Goal: Find specific page/section: Find specific page/section

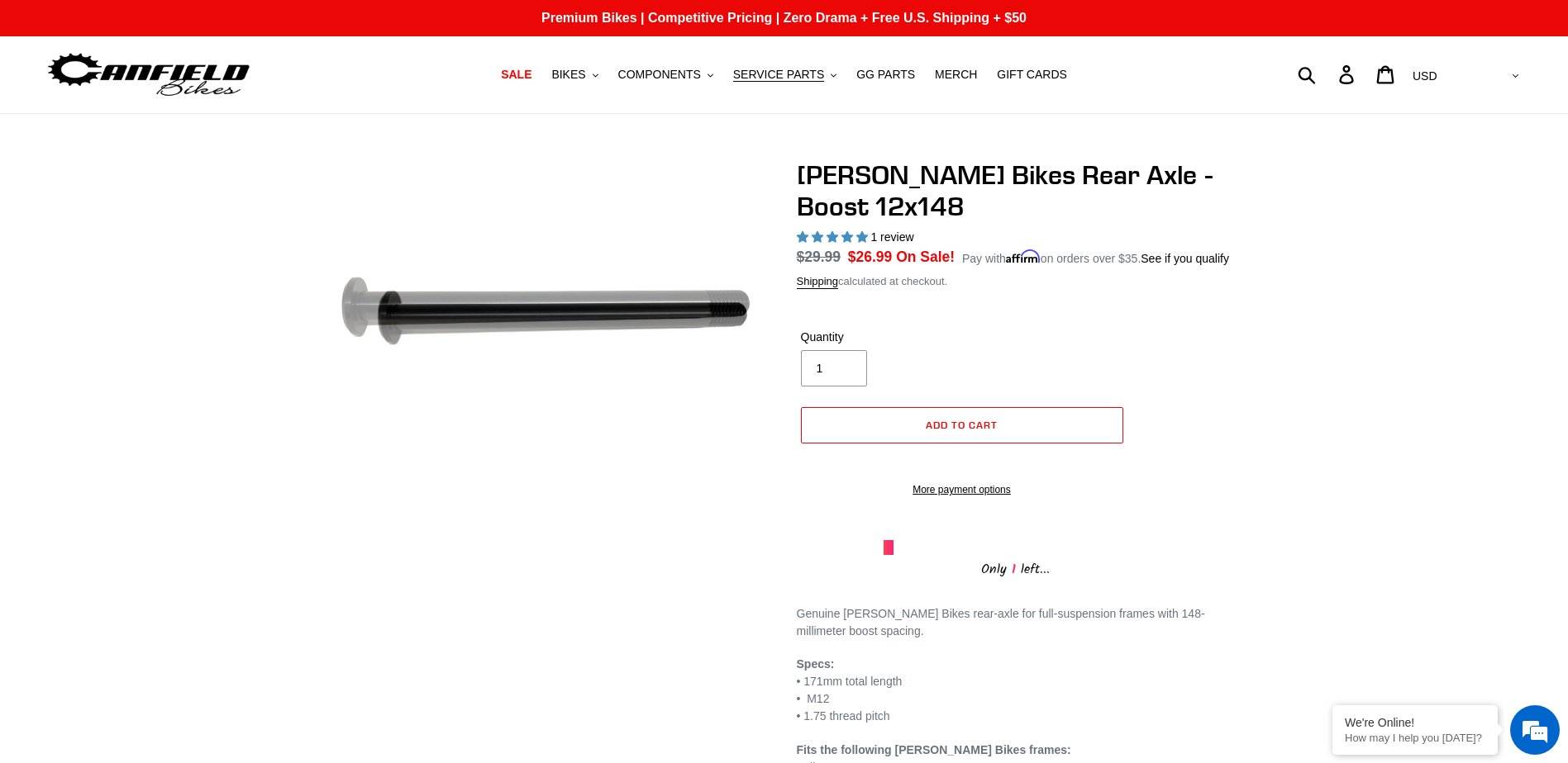
select select "highest-rating"
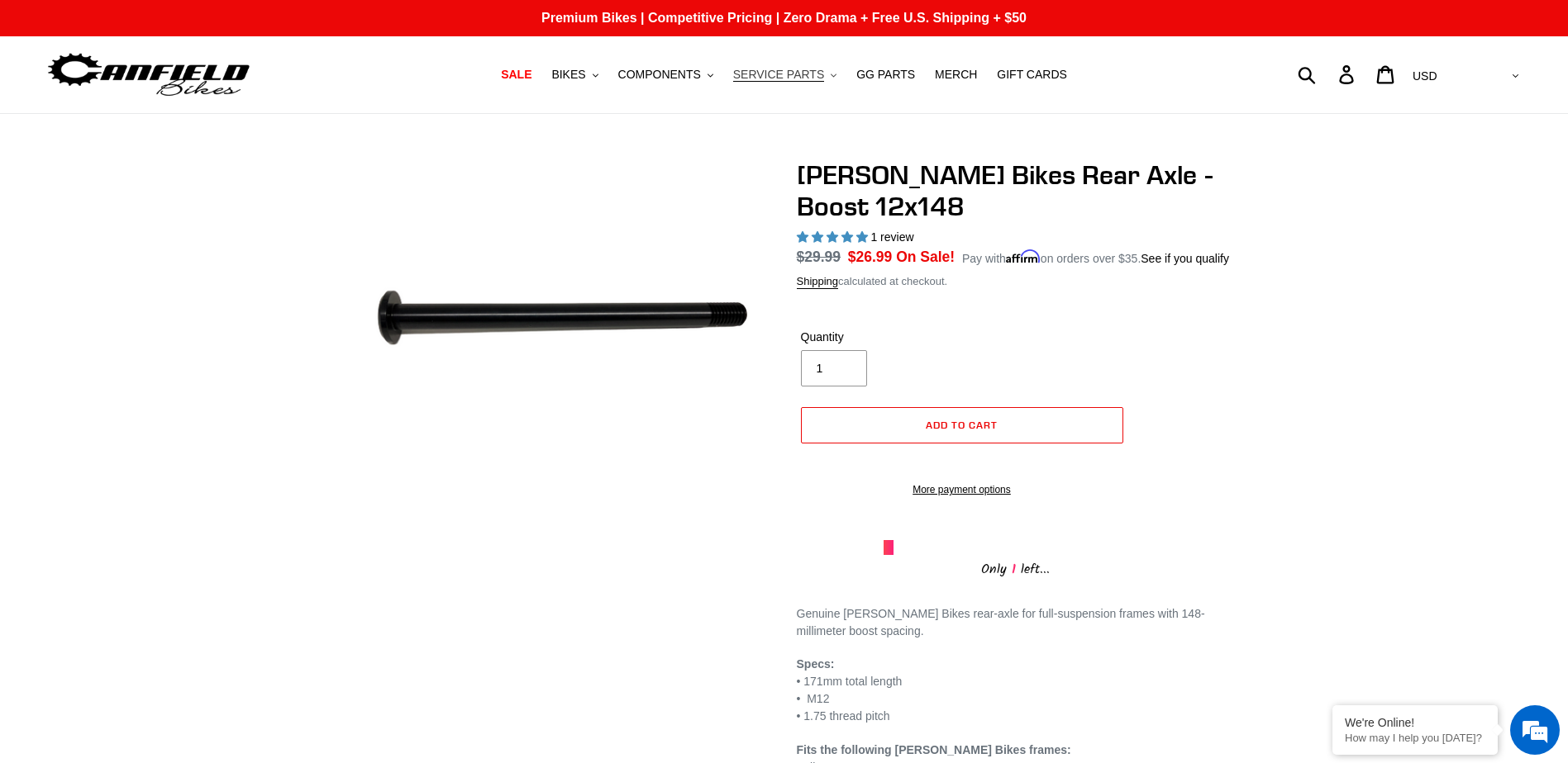
drag, startPoint x: 802, startPoint y: 70, endPoint x: 793, endPoint y: 81, distance: 14.2
click at [801, 70] on span "SERVICE PARTS" at bounding box center [779, 75] width 91 height 14
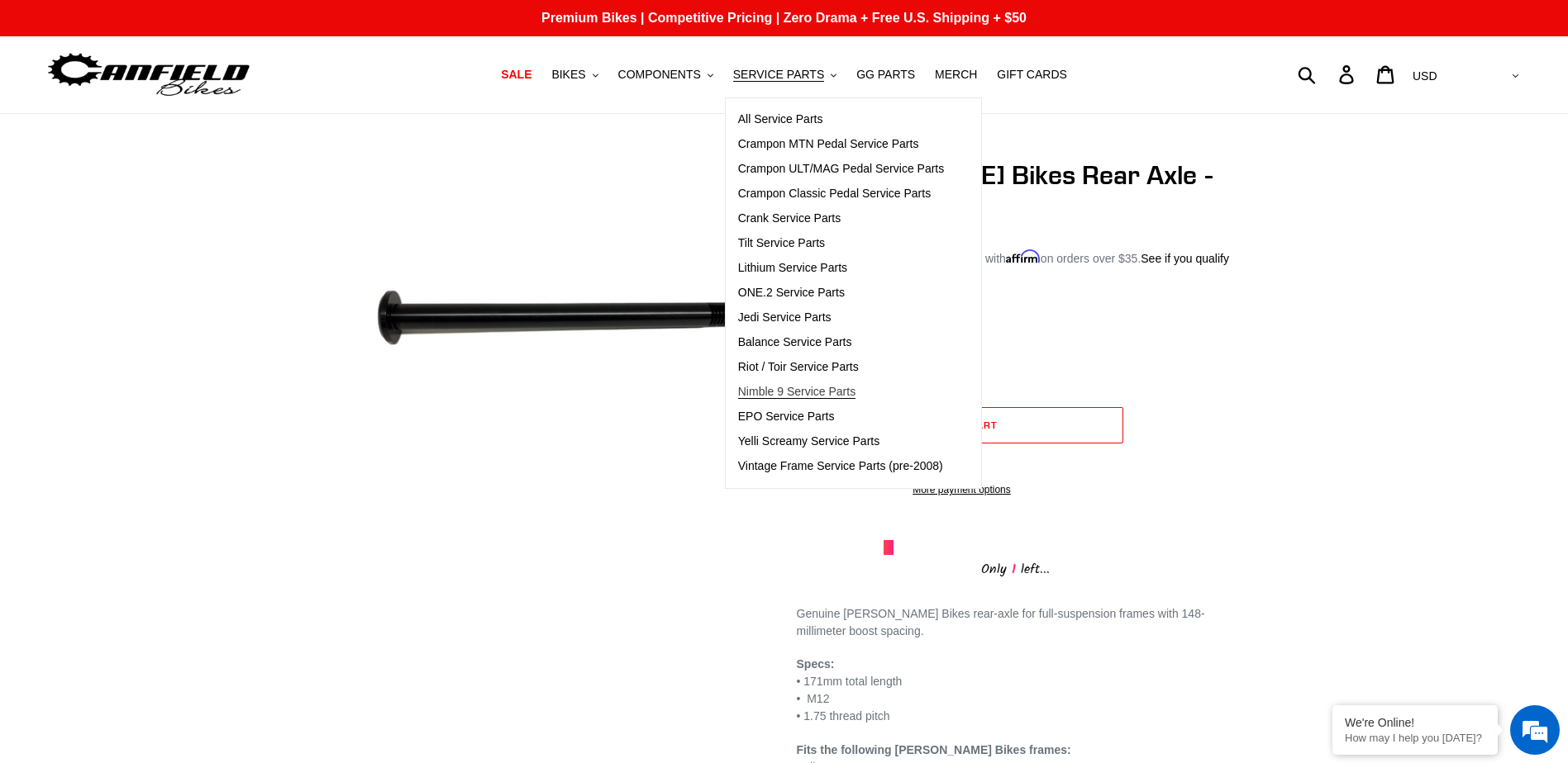
drag, startPoint x: 824, startPoint y: 397, endPoint x: 851, endPoint y: 391, distance: 27.7
click at [822, 397] on span "Nimble 9 Service Parts" at bounding box center [797, 392] width 117 height 14
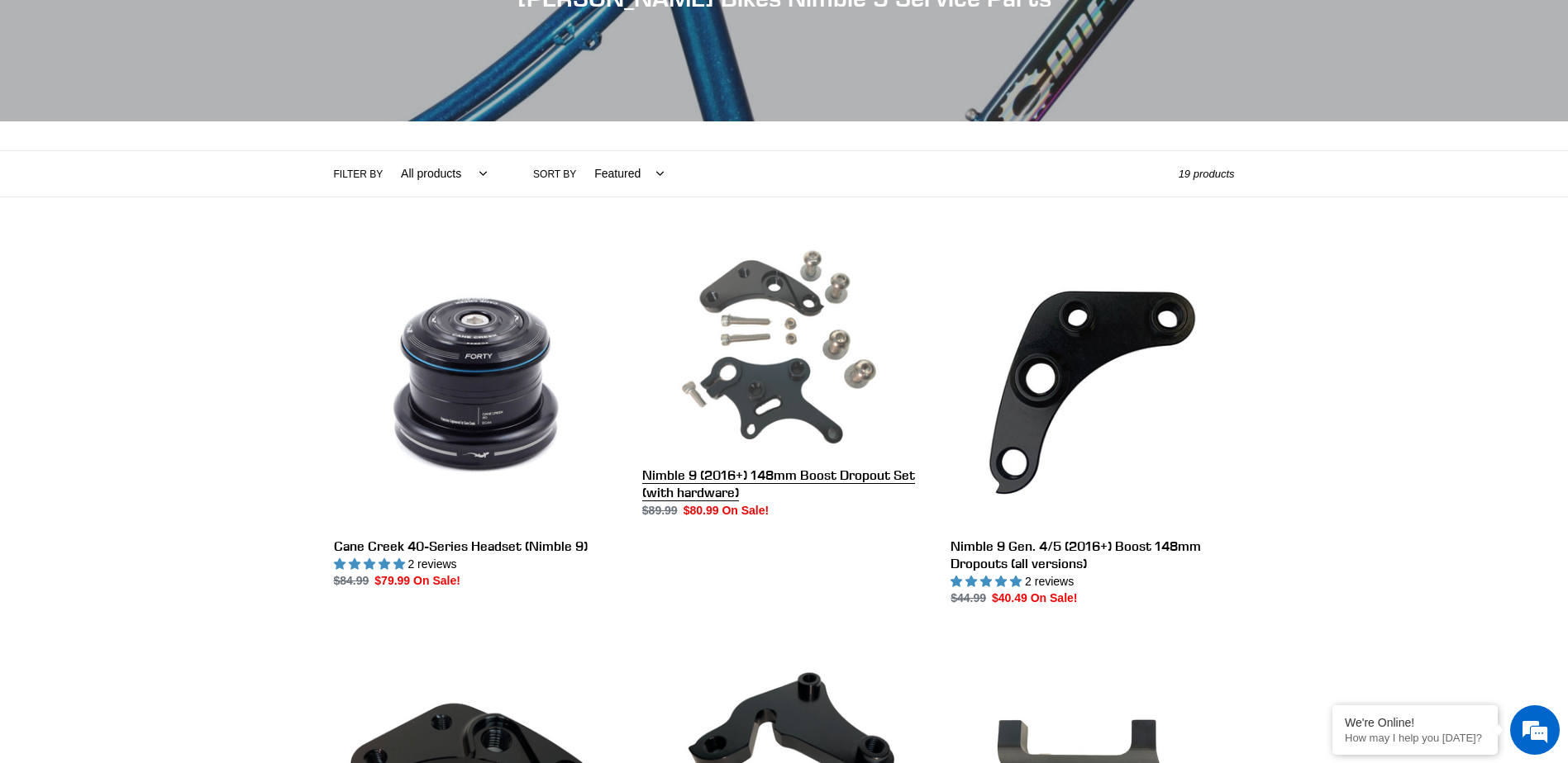
scroll to position [248, 0]
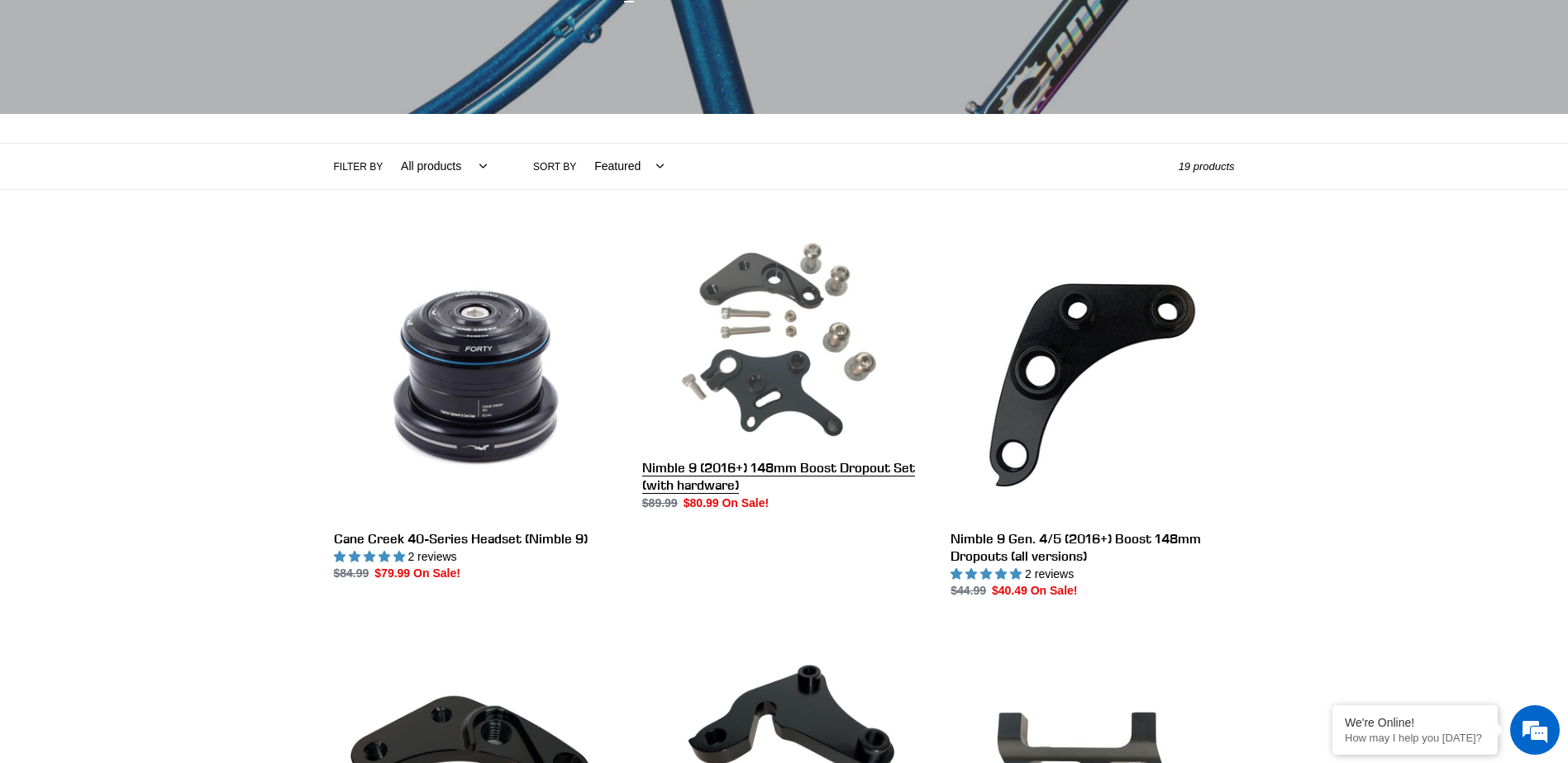
click at [776, 413] on link "Nimble 9 (2016+) 148mm Boost Dropout Set (with hardware)" at bounding box center [783, 373] width 283 height 276
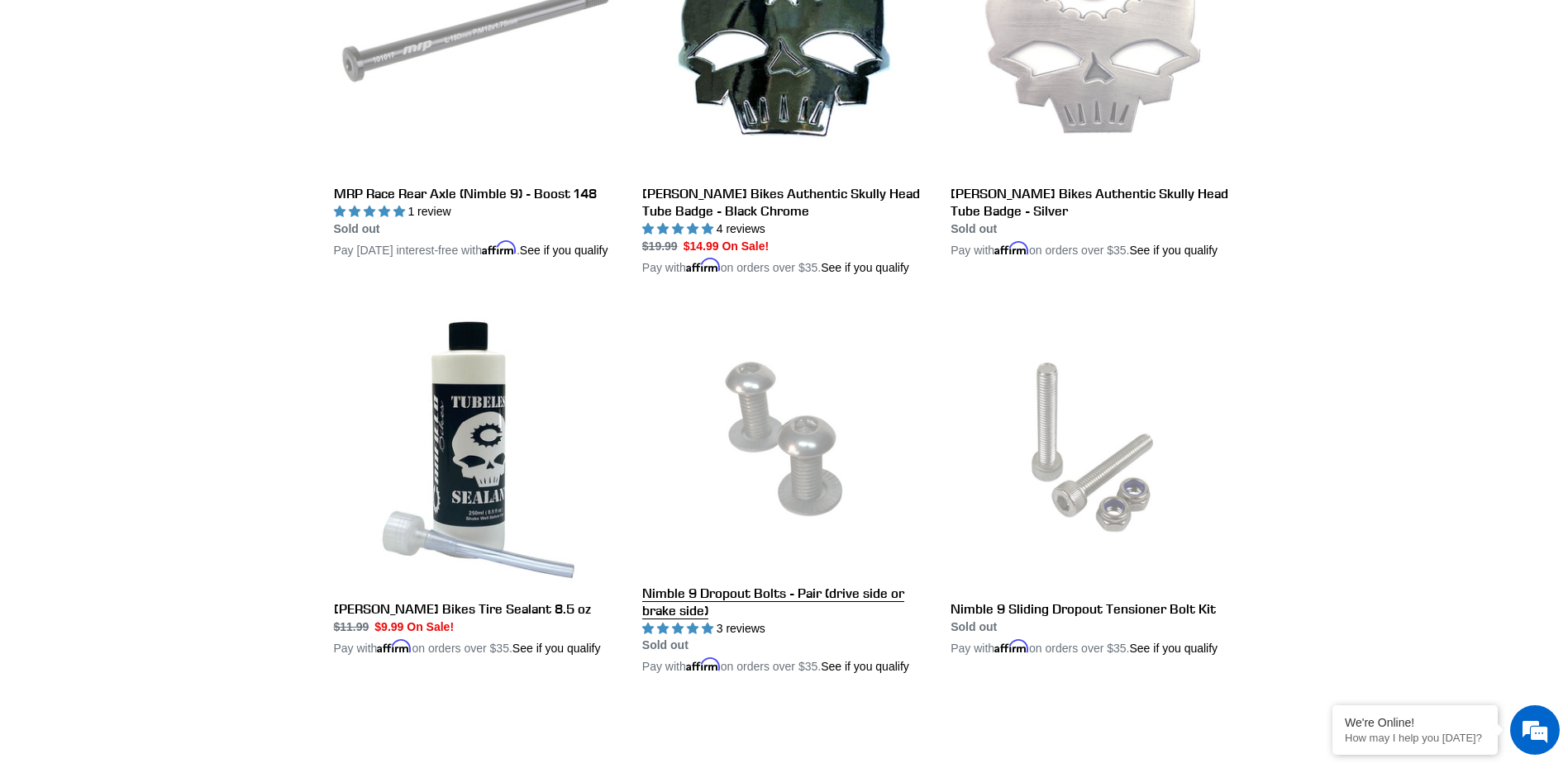
scroll to position [1983, 0]
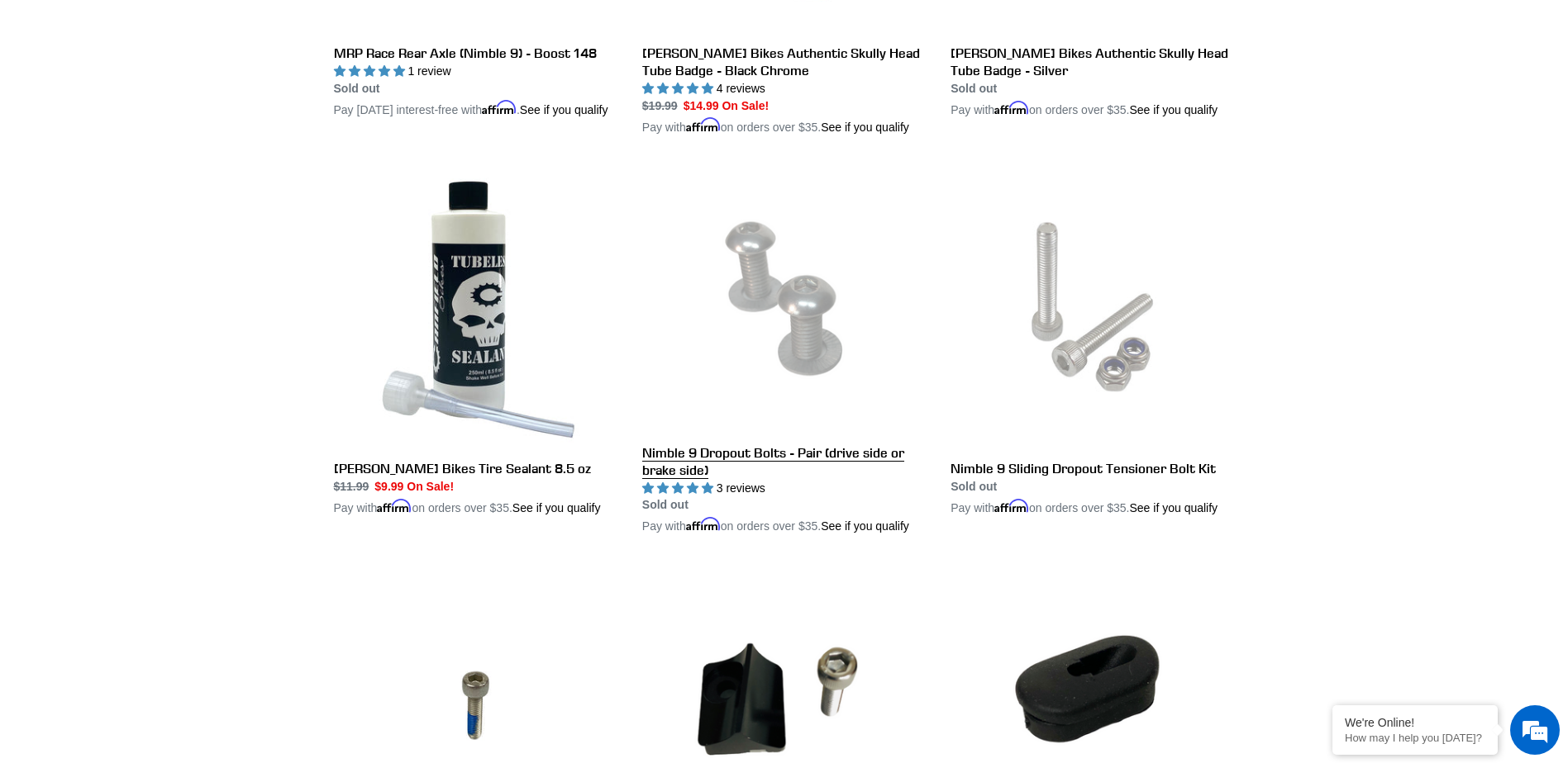
click at [812, 382] on link "Nimble 9 Dropout Bolts - Pair (drive side or brake side)" at bounding box center [783, 350] width 283 height 371
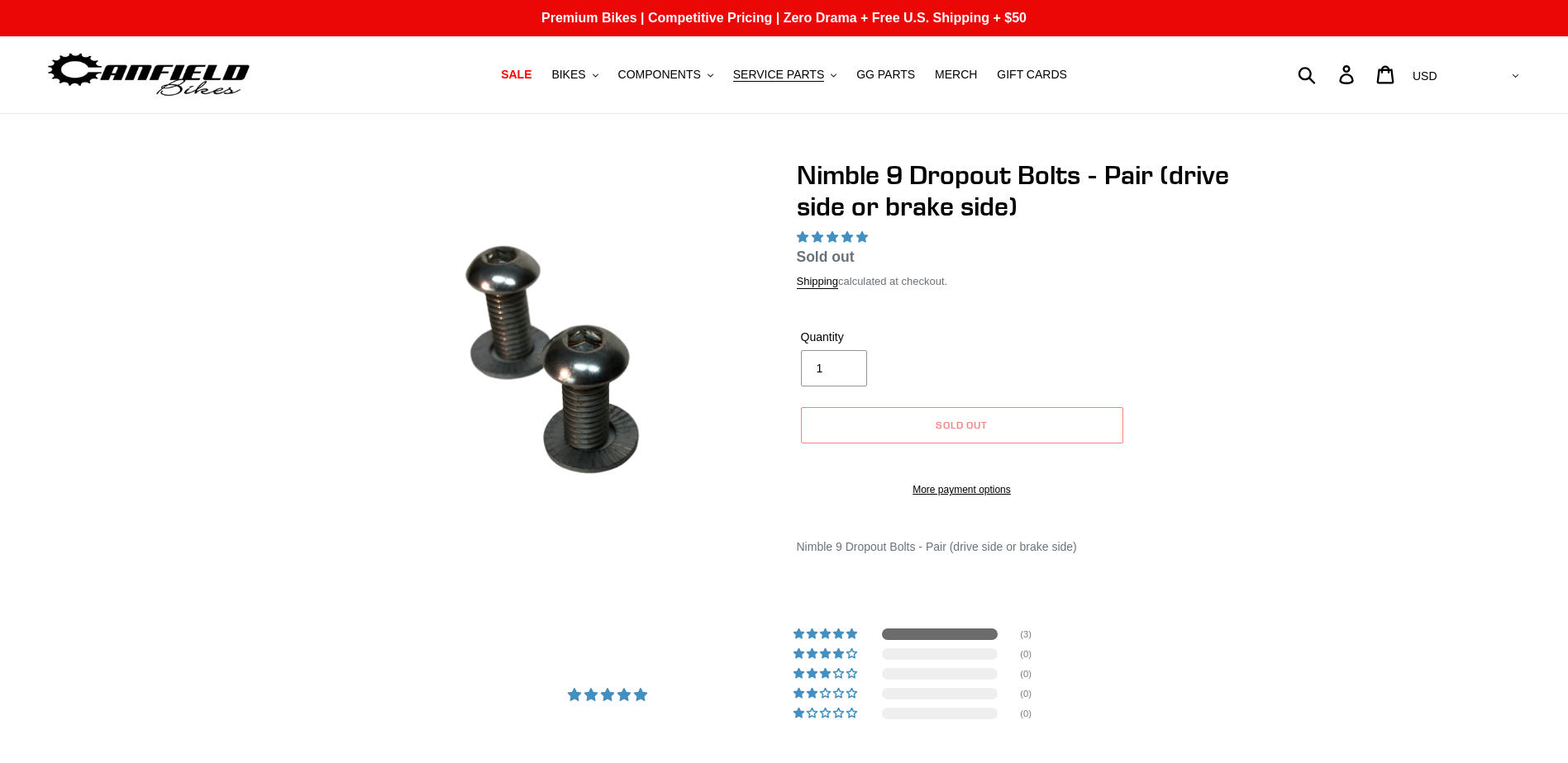
select select "highest-rating"
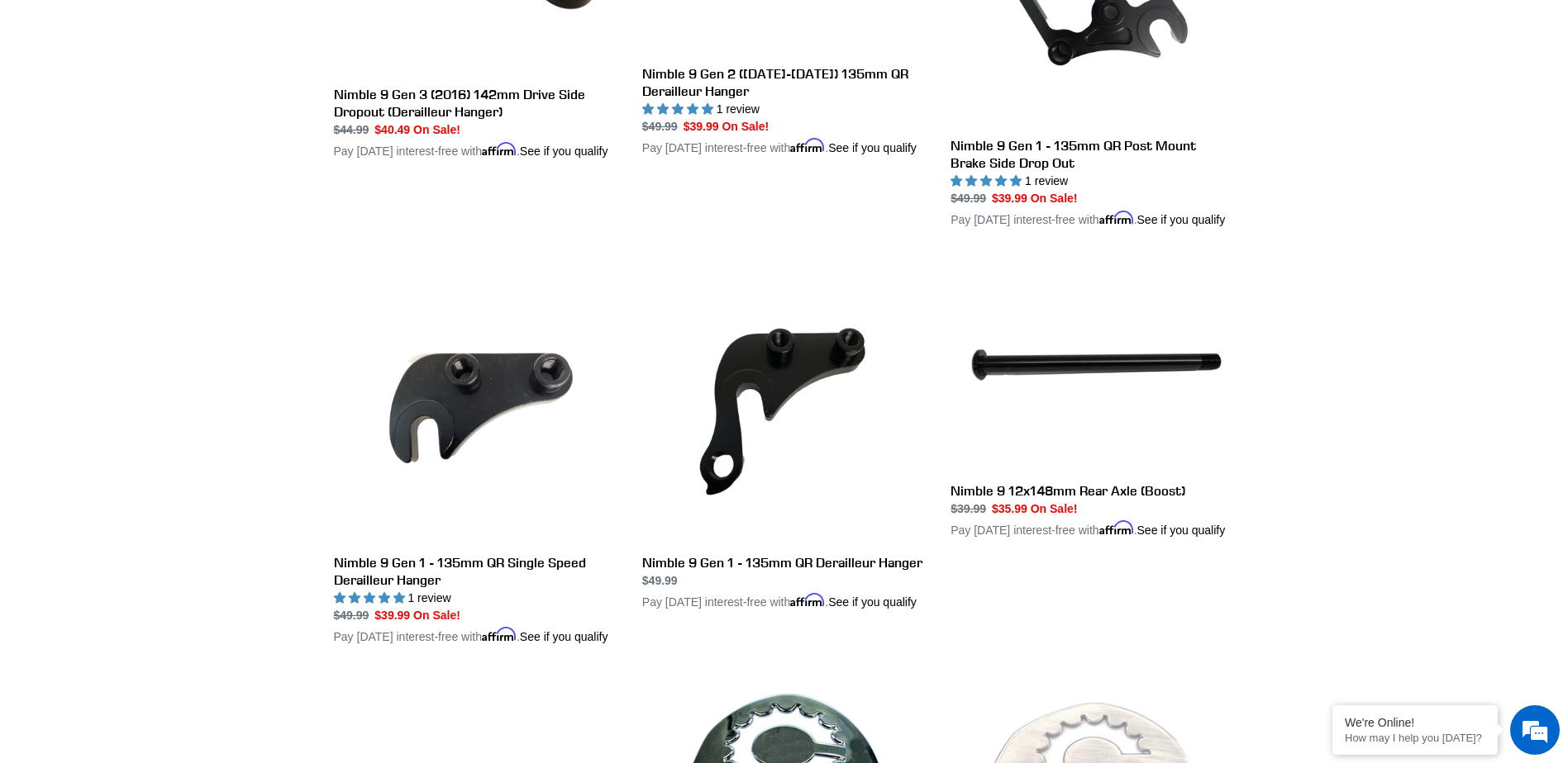
scroll to position [1068, 0]
